Goal: Task Accomplishment & Management: Complete application form

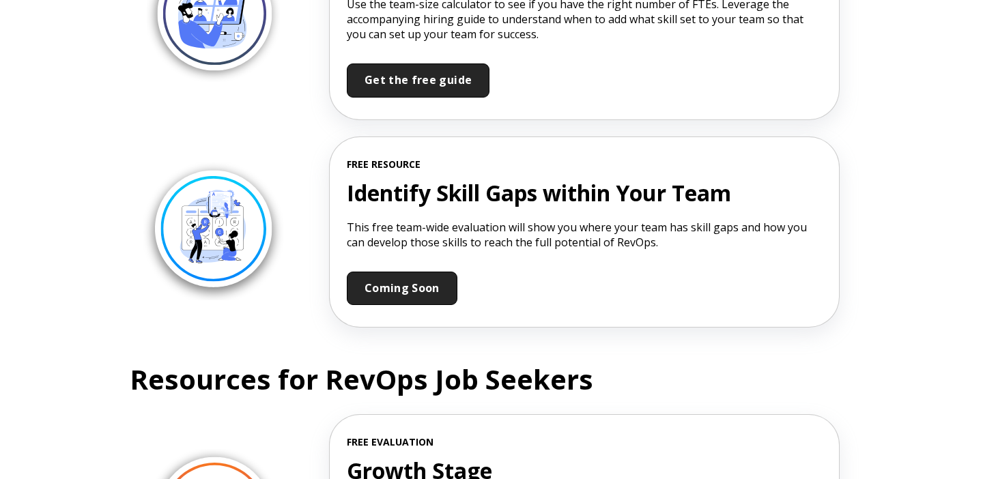
scroll to position [1530, 0]
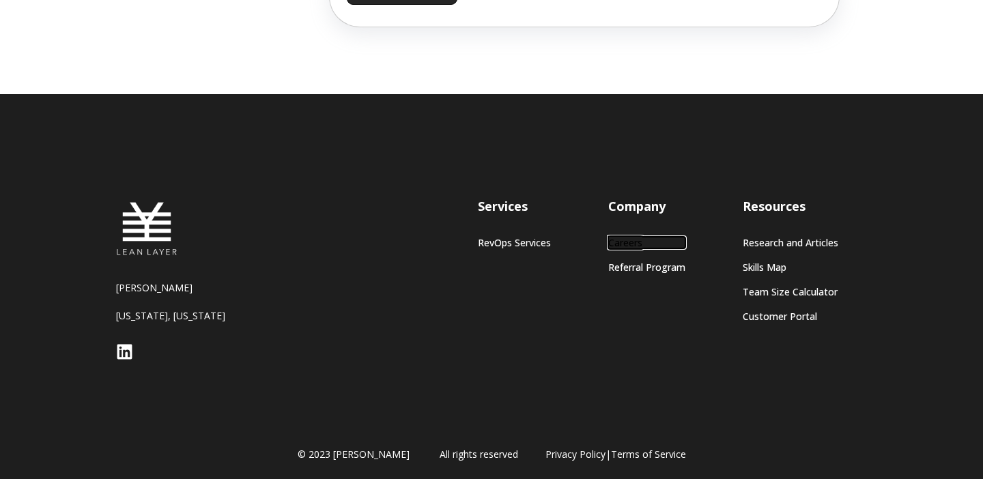
click at [629, 238] on link "Careers" at bounding box center [646, 243] width 77 height 12
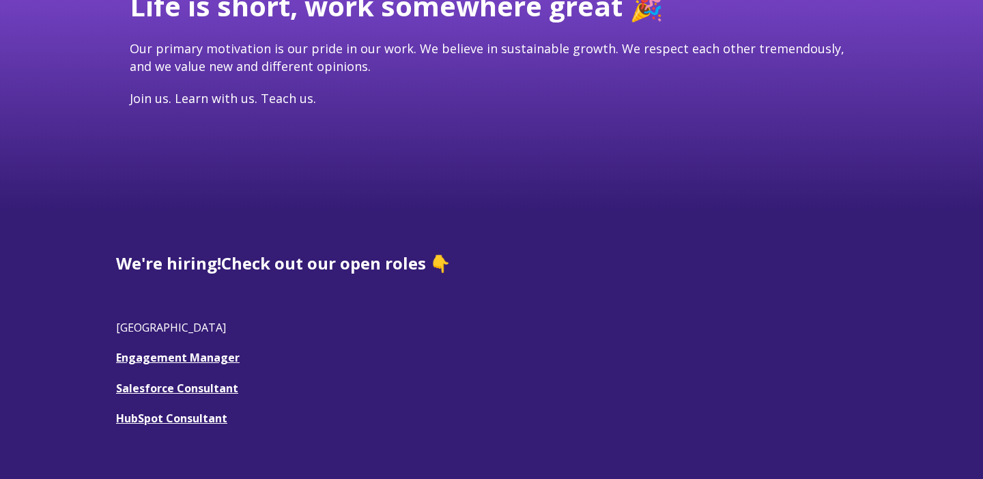
scroll to position [217, 0]
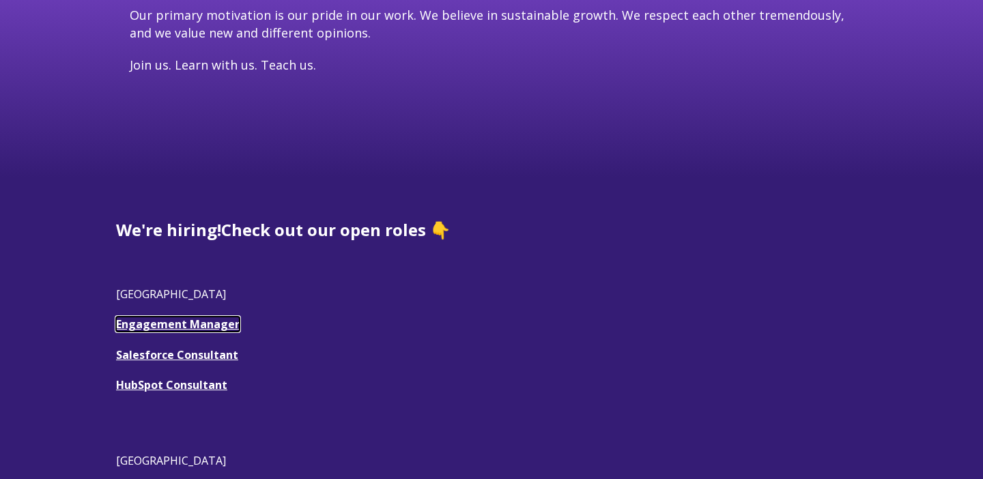
click at [218, 328] on link "Engagement Manager" at bounding box center [178, 324] width 124 height 15
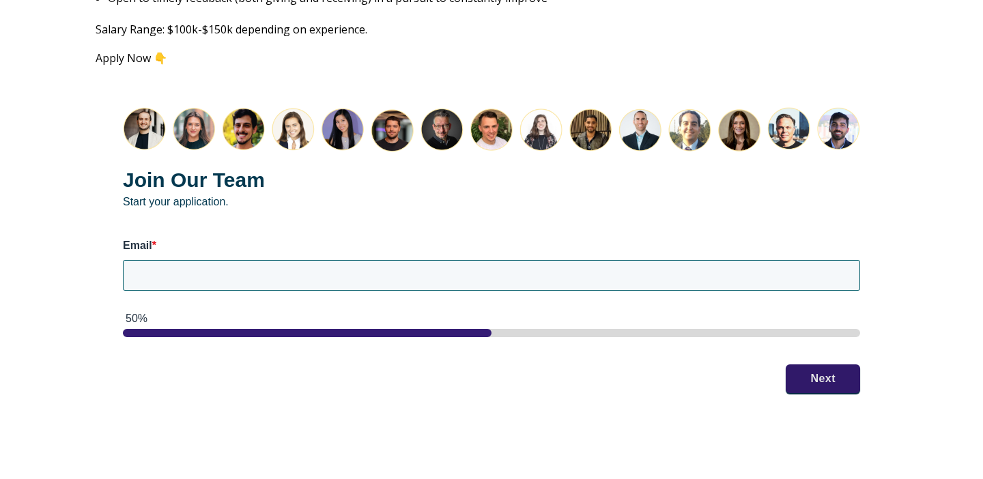
scroll to position [1773, 0]
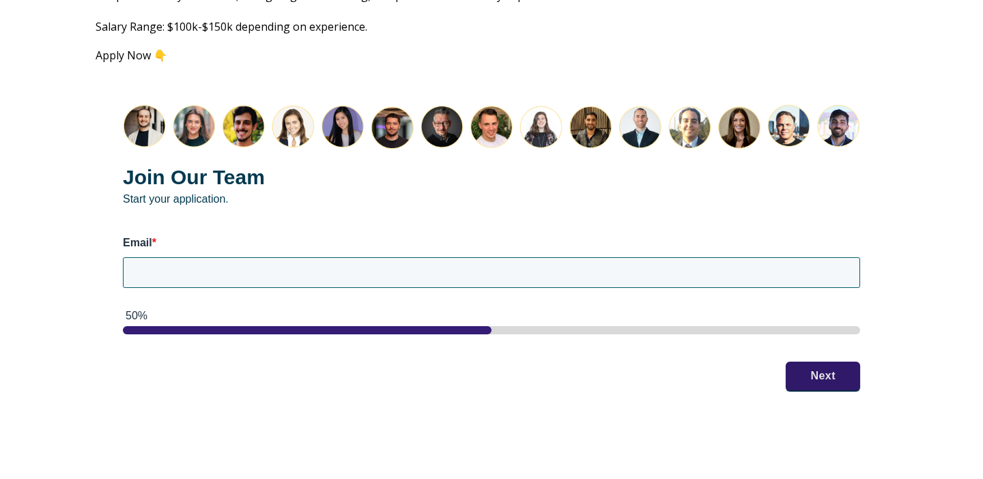
click at [425, 279] on div "Email *" at bounding box center [491, 265] width 737 height 59
click at [408, 267] on input "Email *" at bounding box center [491, 272] width 737 height 30
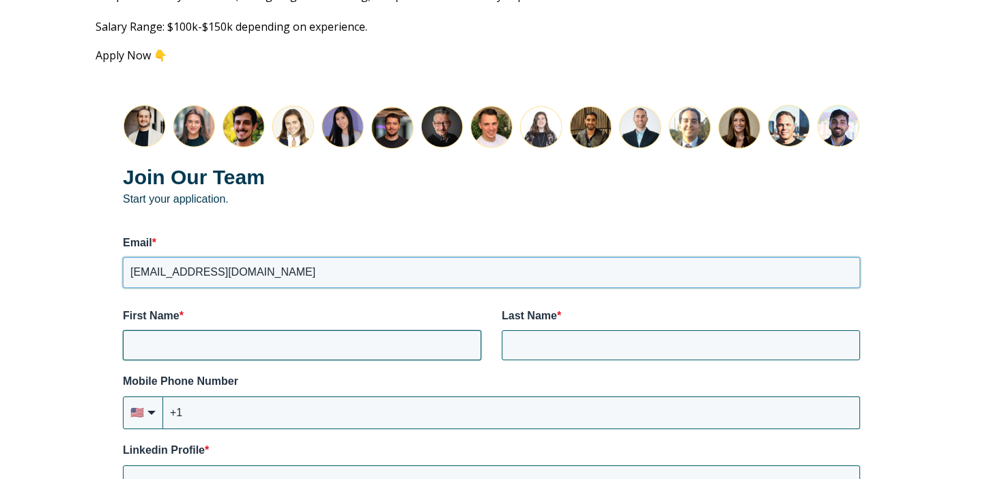
type input "[EMAIL_ADDRESS][DOMAIN_NAME]"
click at [240, 341] on input "First Name *" at bounding box center [302, 345] width 358 height 30
type input "[PERSON_NAME]"
type input "Nato"
click at [199, 397] on input "+1" at bounding box center [511, 413] width 697 height 33
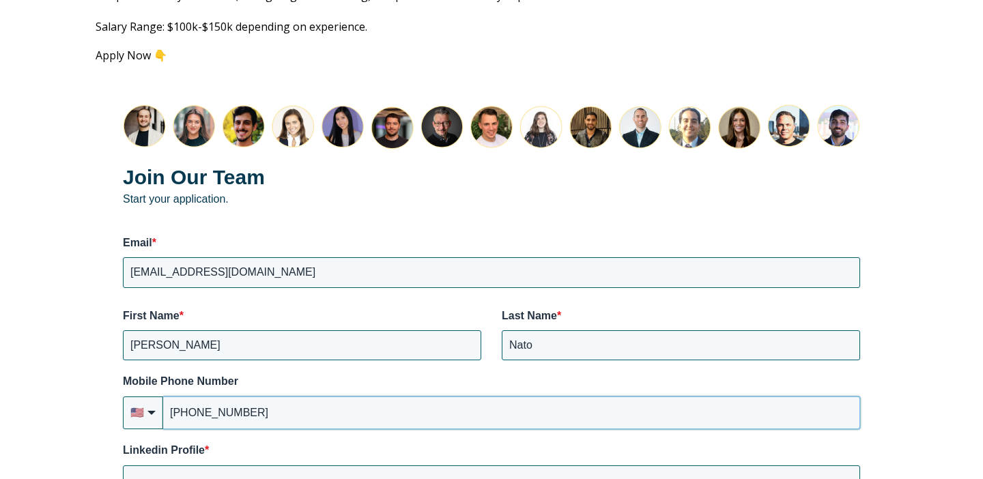
type input "[PHONE_NUMBER]"
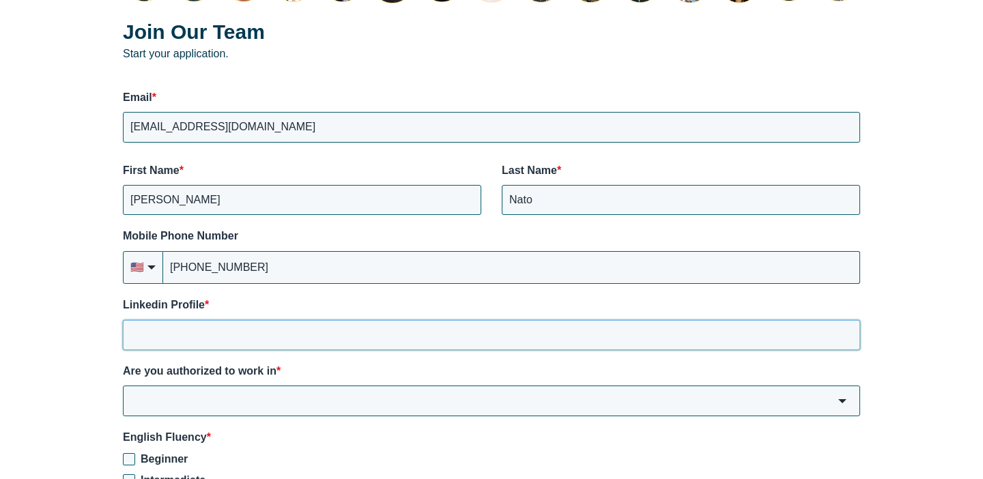
click at [298, 322] on input "Linkedin Profile *" at bounding box center [491, 335] width 737 height 30
paste input "[URL][DOMAIN_NAME]"
type input "[URL][DOMAIN_NAME]"
click at [341, 386] on input "Are you authorized to work in *" at bounding box center [491, 401] width 737 height 30
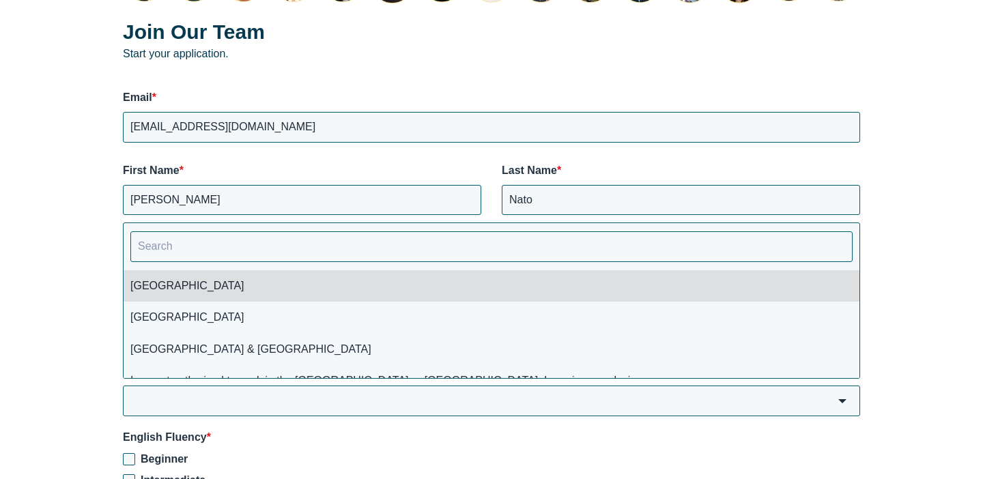
click at [235, 274] on li "[GEOGRAPHIC_DATA]" at bounding box center [492, 285] width 736 height 31
type input "[GEOGRAPHIC_DATA]"
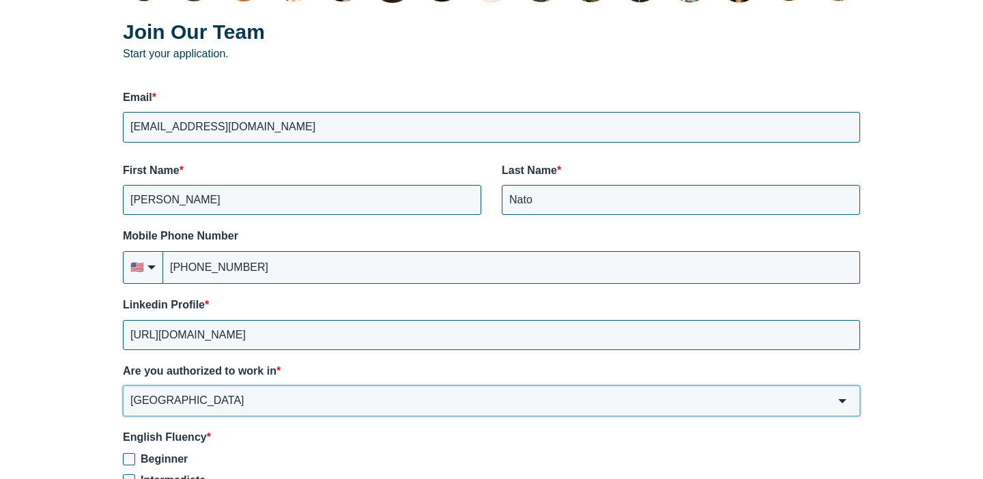
scroll to position [2055, 0]
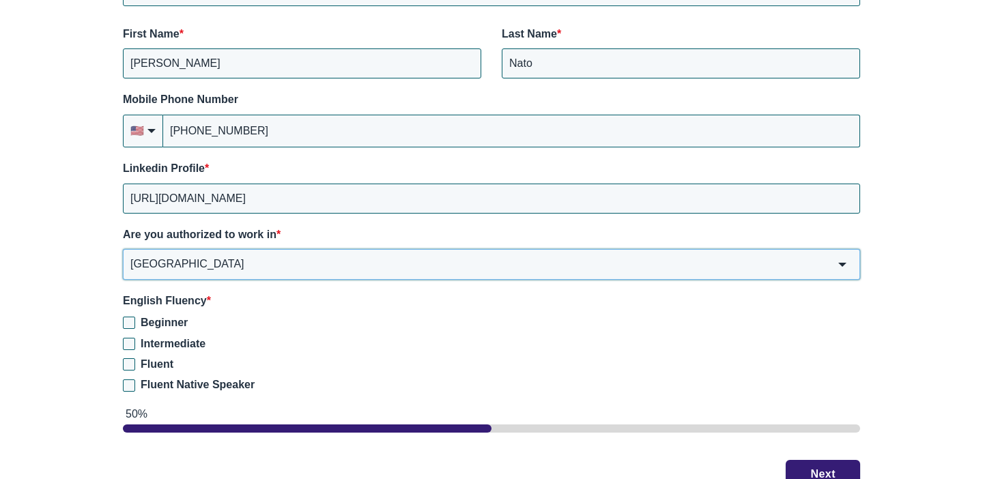
click at [167, 252] on input "[GEOGRAPHIC_DATA]" at bounding box center [491, 264] width 737 height 30
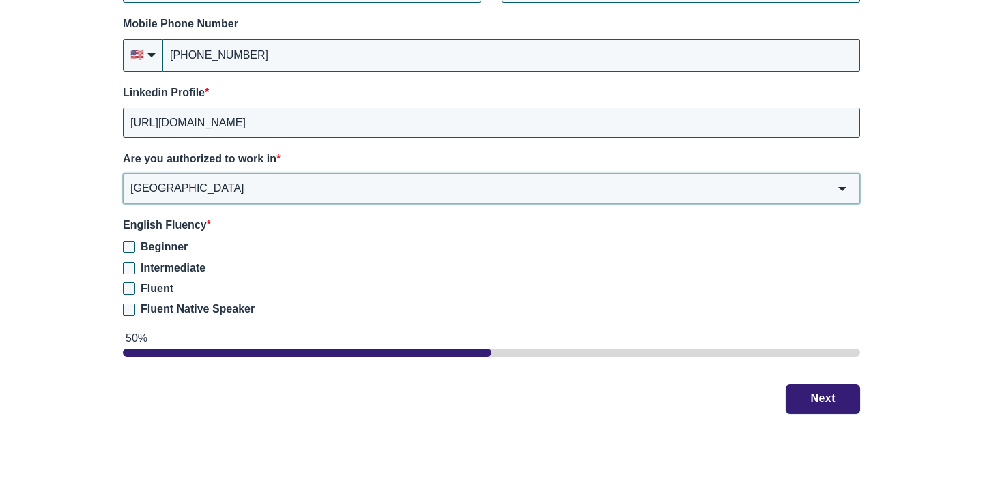
scroll to position [2141, 0]
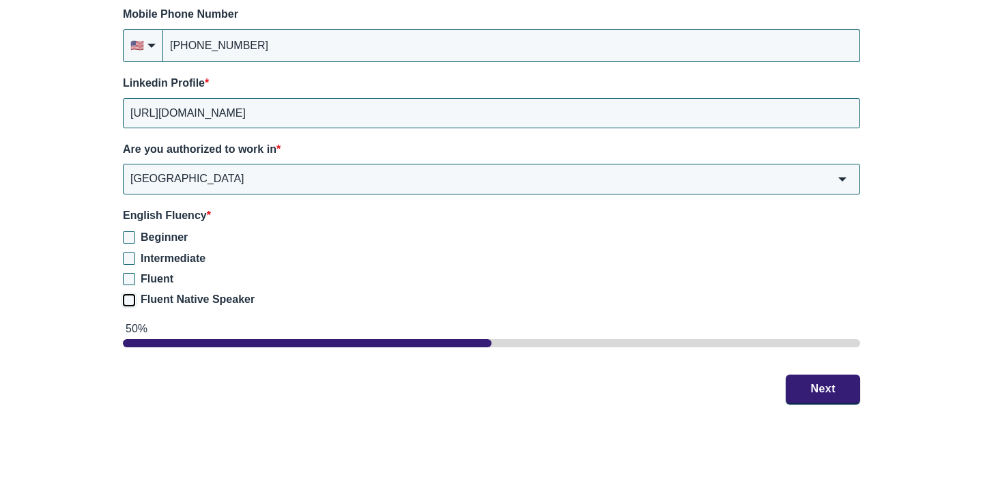
click at [133, 294] on input "Fluent Native Speaker" at bounding box center [129, 300] width 12 height 12
checkbox input "true"
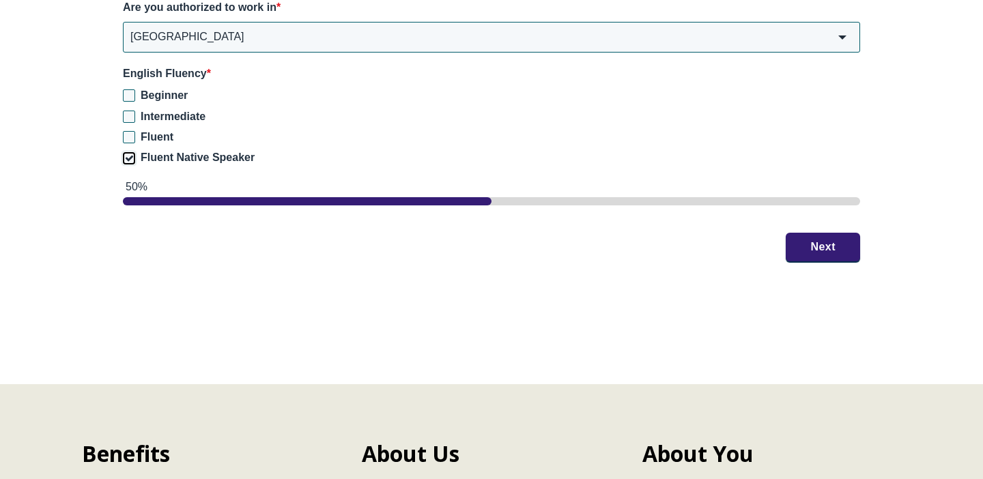
scroll to position [2284, 0]
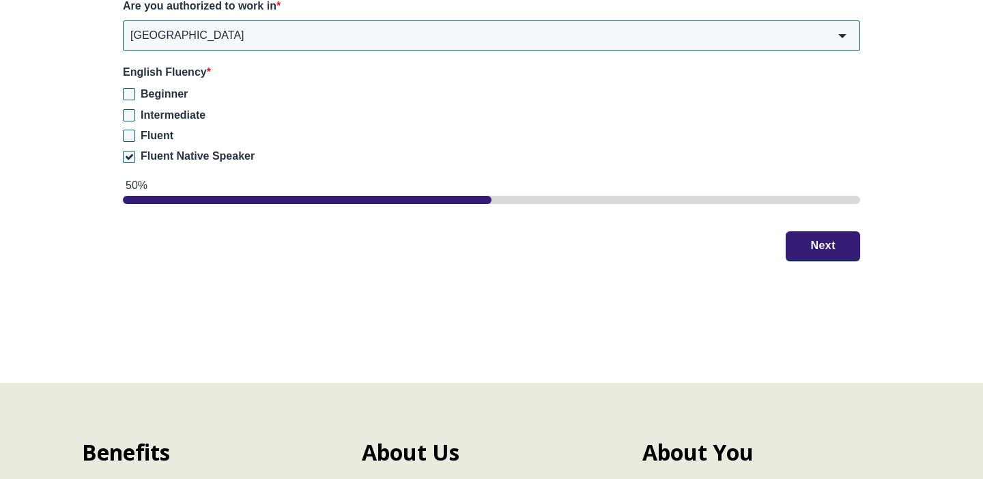
click at [814, 231] on button "Next" at bounding box center [823, 245] width 74 height 29
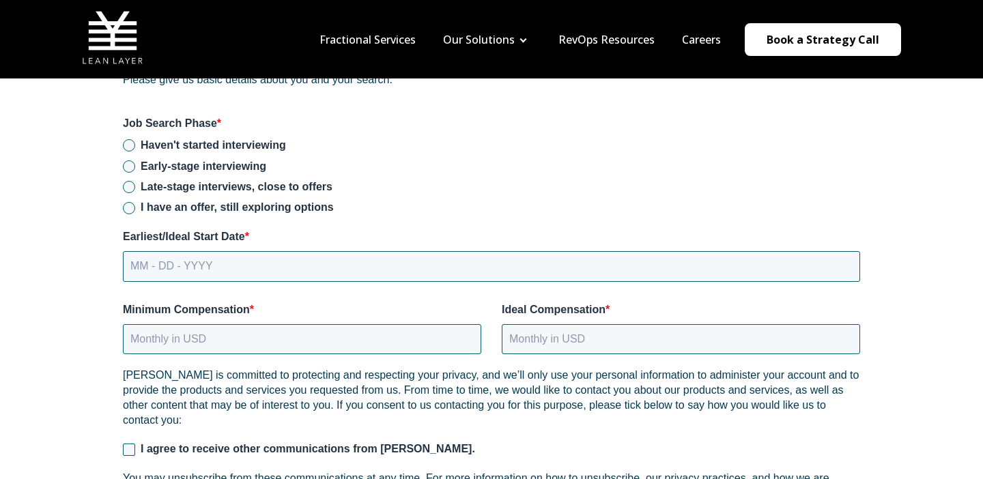
scroll to position [1851, 0]
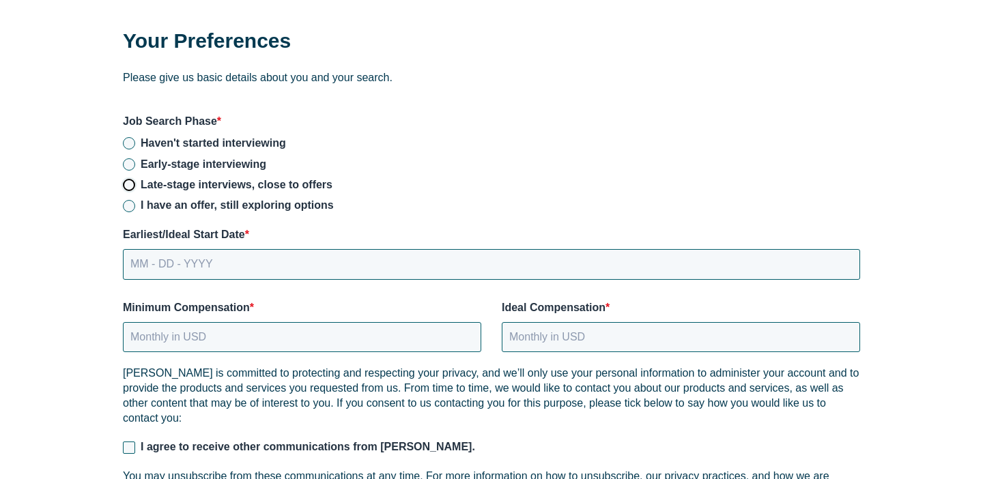
click at [134, 179] on input "Late-stage interviews, close to offers" at bounding box center [129, 185] width 12 height 12
radio input "true"
click at [133, 157] on label "Early-stage interviewing" at bounding box center [491, 164] width 737 height 15
click at [133, 158] on input "Early-stage interviewing" at bounding box center [129, 164] width 12 height 12
radio input "true"
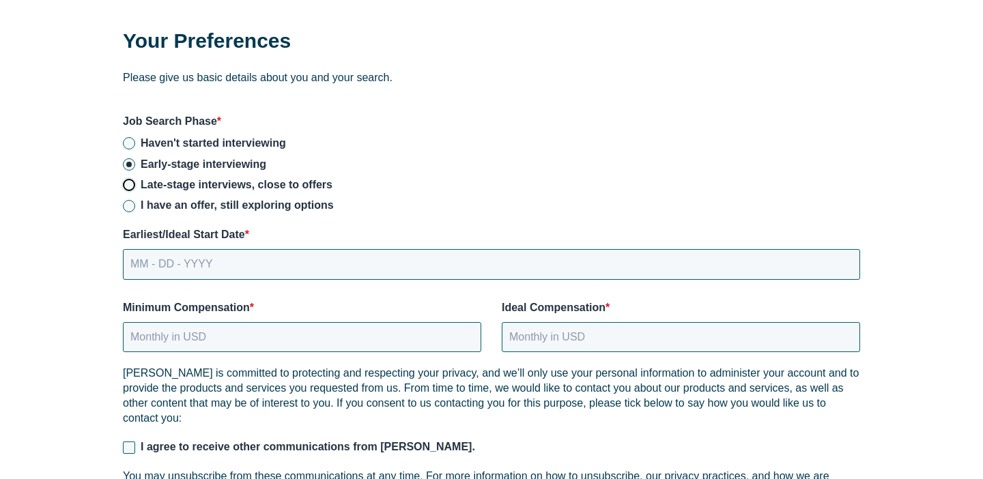
click at [127, 179] on input "Late-stage interviews, close to offers" at bounding box center [129, 185] width 12 height 12
radio input "true"
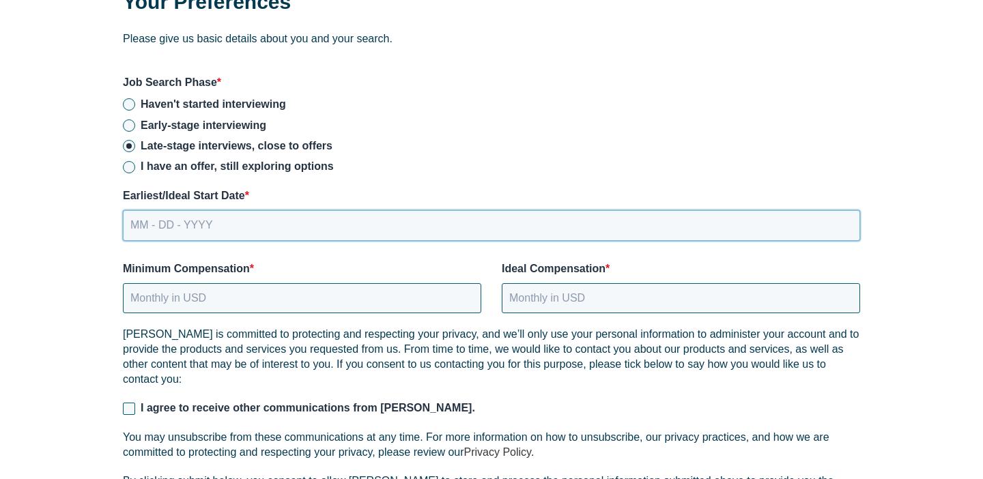
click at [201, 220] on input "MM - DD - YYYY" at bounding box center [491, 225] width 737 height 30
click at [188, 210] on input "MM - DD - YYYY" at bounding box center [491, 225] width 737 height 30
click at [137, 213] on input "MM - DD - YYYY" at bounding box center [491, 225] width 737 height 30
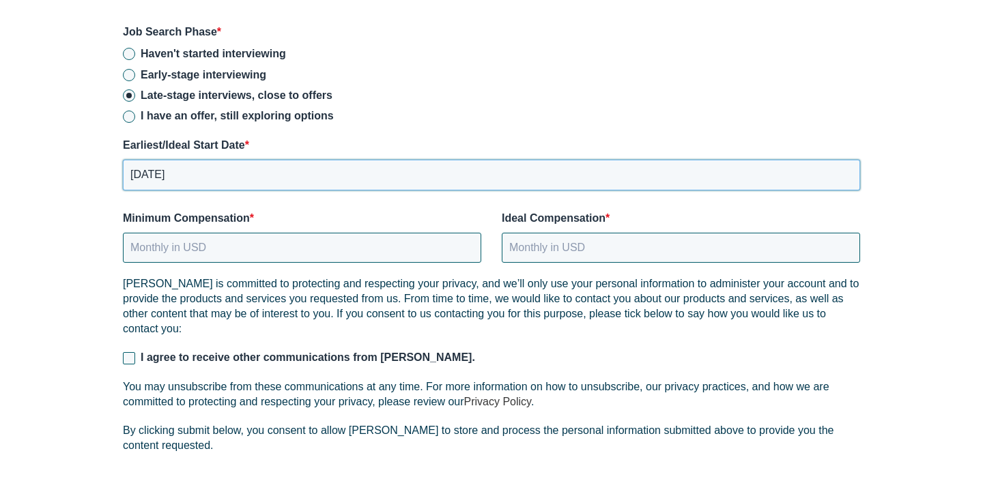
click at [167, 160] on input "[DATE]" at bounding box center [491, 175] width 737 height 30
type input "[DATE]"
click at [201, 233] on input "Minimum Compensation *" at bounding box center [302, 248] width 358 height 30
type input "1"
type input "12500"
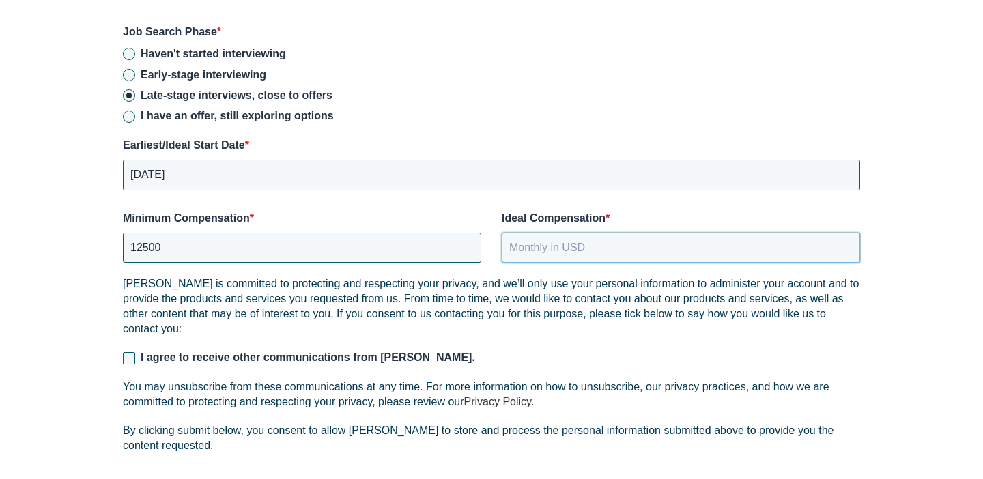
click at [644, 242] on input "Ideal Compensation *" at bounding box center [681, 248] width 358 height 30
type input "12500"
click at [132, 237] on input "12500" at bounding box center [302, 248] width 358 height 30
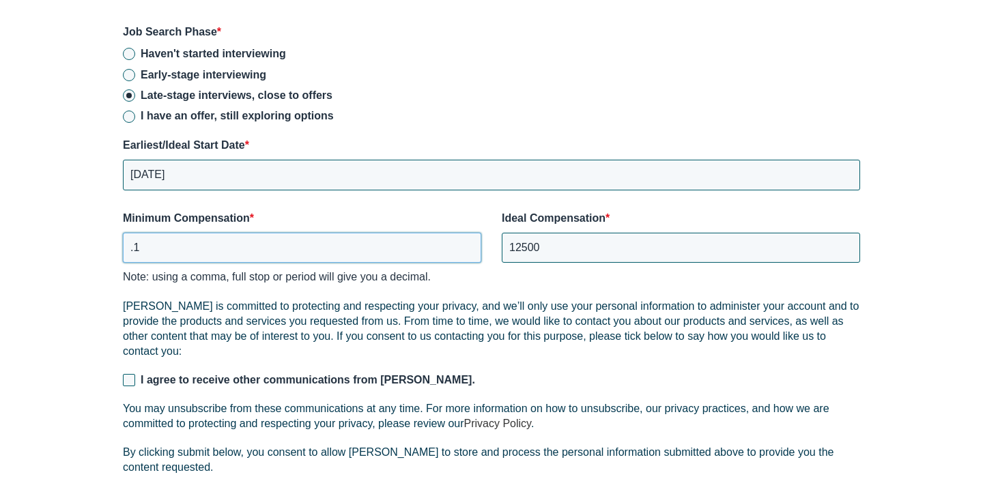
type input "."
type input "12.500"
click at [597, 238] on input "12500" at bounding box center [681, 248] width 358 height 30
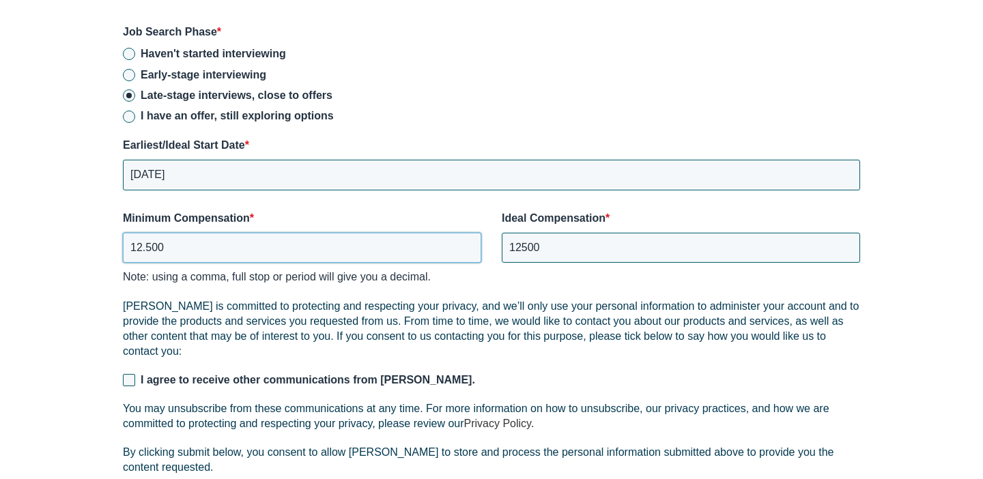
click at [399, 233] on input "12.500" at bounding box center [302, 248] width 358 height 30
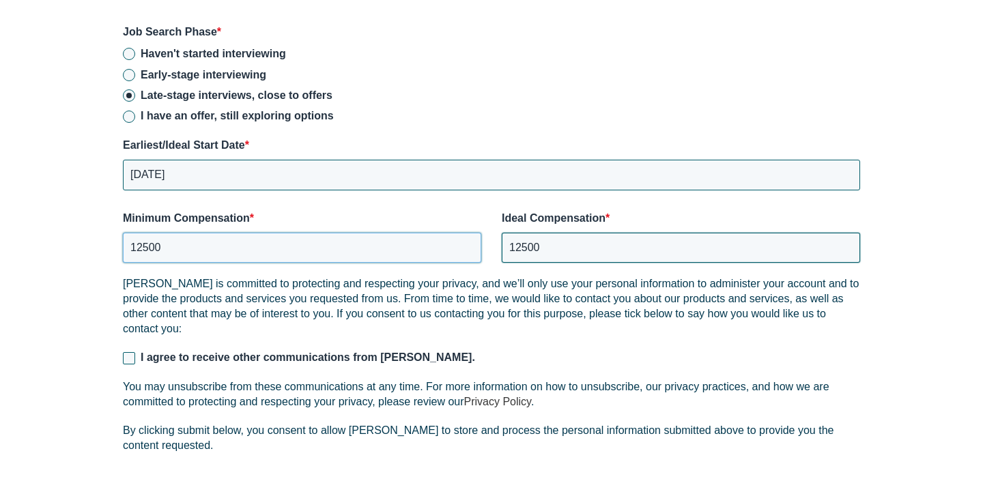
type input "12500"
click at [674, 238] on input "12500" at bounding box center [681, 248] width 358 height 30
click at [545, 321] on p "[PERSON_NAME] is committed to protecting and respecting your privacy, and we’ll…" at bounding box center [491, 306] width 737 height 60
click at [559, 233] on input "12500" at bounding box center [681, 248] width 358 height 30
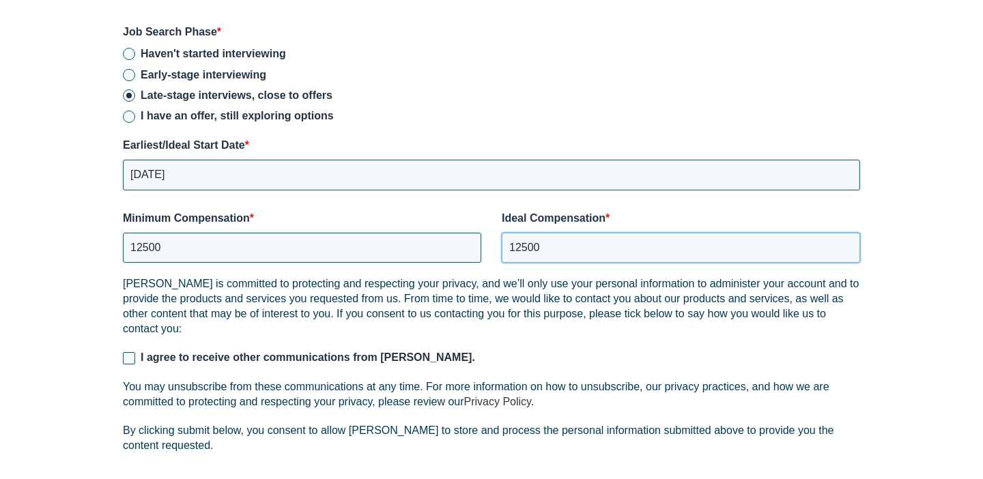
click at [559, 233] on input "12500" at bounding box center [681, 248] width 358 height 30
type input "12000"
click at [455, 332] on div "[PERSON_NAME] is committed to protecting and respecting your privacy, and we’ll…" at bounding box center [491, 371] width 737 height 190
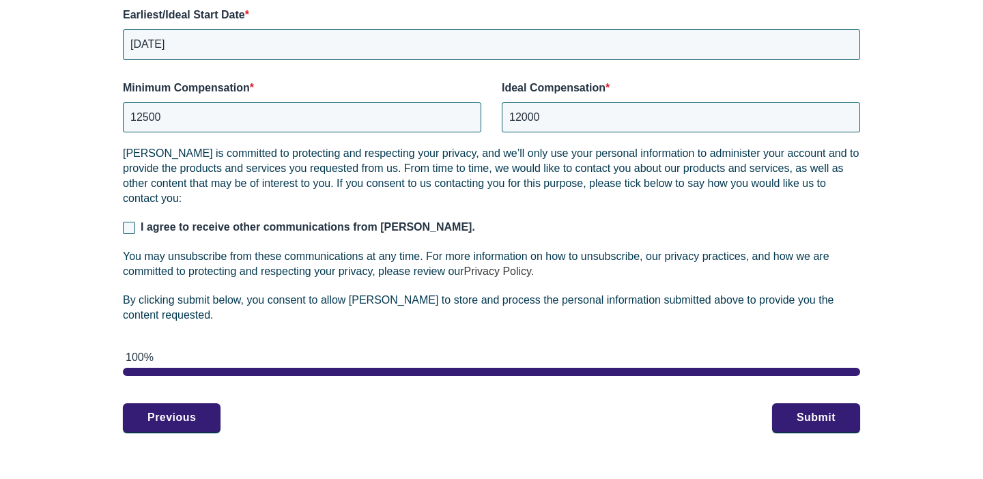
scroll to position [2087, 0]
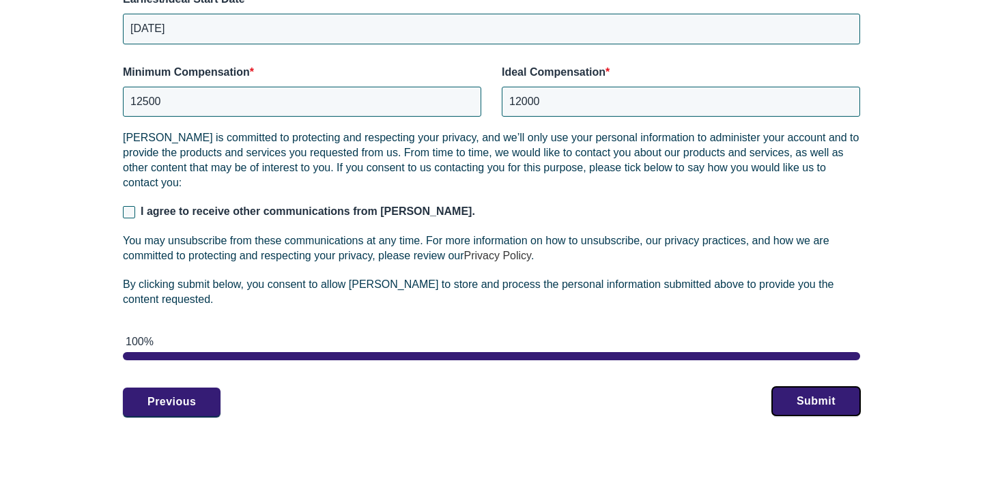
click at [788, 387] on button "Submit" at bounding box center [816, 401] width 88 height 29
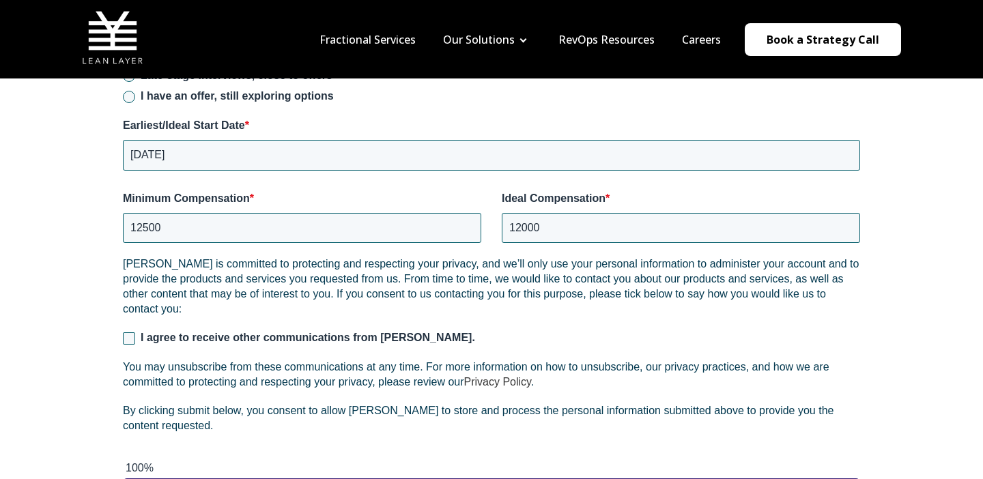
scroll to position [1550, 0]
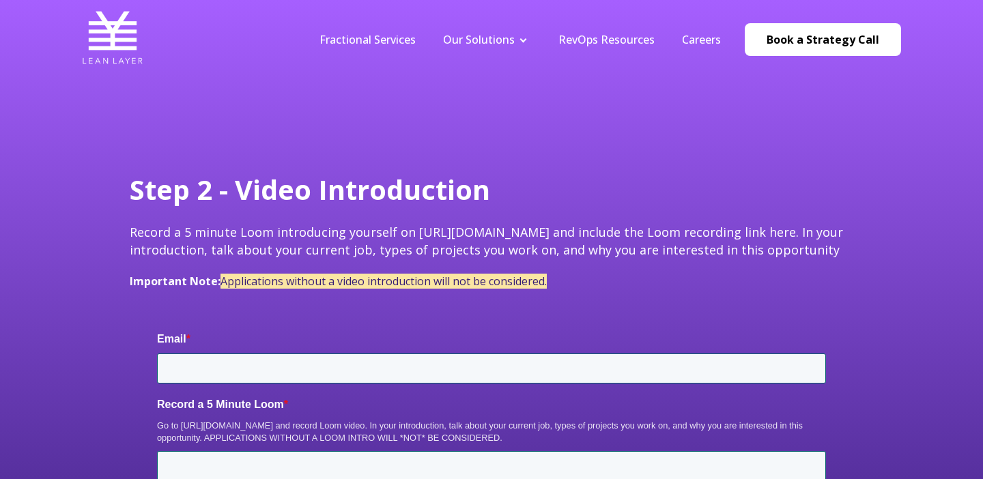
type input "kennedylnato@gmail.com"
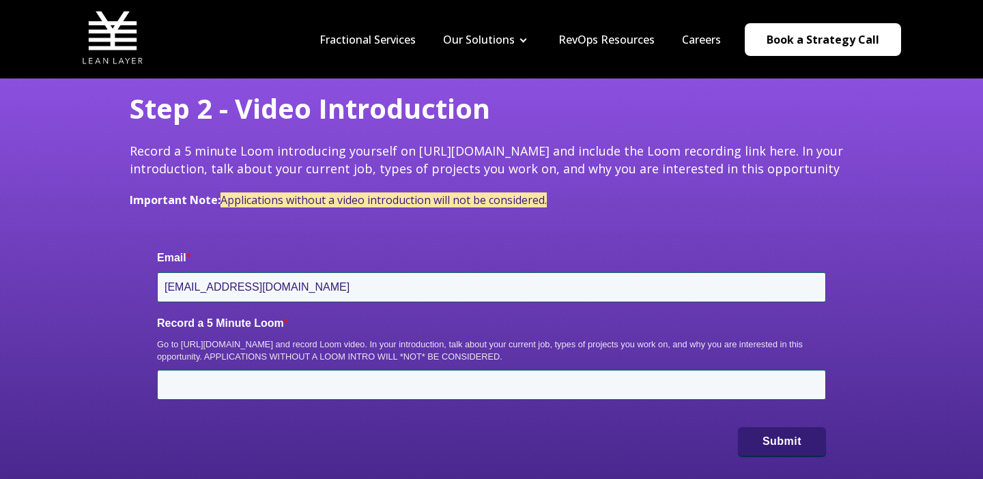
scroll to position [68, 0]
